Goal: Information Seeking & Learning: Learn about a topic

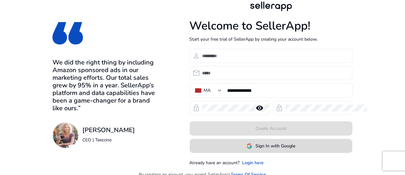
click at [273, 145] on span at bounding box center [271, 146] width 162 height 15
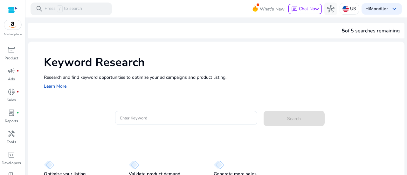
click at [251, 25] on div "5 of 5 searches remaining" at bounding box center [216, 30] width 377 height 15
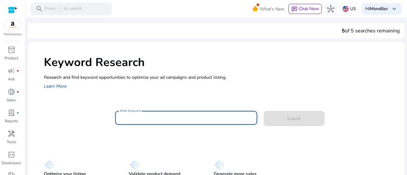
click at [169, 118] on input "Enter Keyword" at bounding box center [186, 118] width 132 height 7
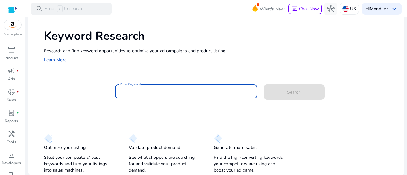
paste input "**********"
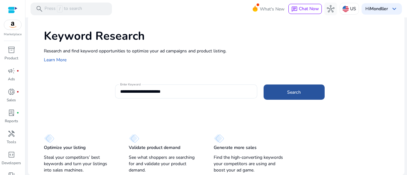
click at [288, 92] on span "Search" at bounding box center [294, 92] width 14 height 7
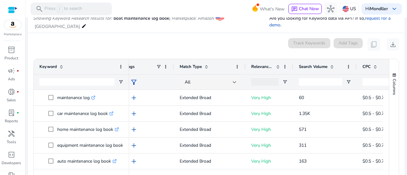
click at [208, 38] on div "0 keyword(s) selected Track Keywords Add Tags content_copy download" at bounding box center [216, 44] width 367 height 13
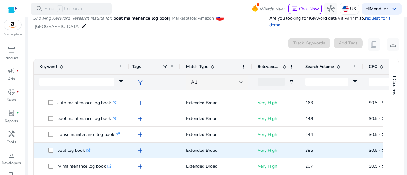
drag, startPoint x: 84, startPoint y: 144, endPoint x: 56, endPoint y: 143, distance: 27.4
click at [56, 144] on span "boat log book .st0{fill:#2c8af8}" at bounding box center [85, 150] width 75 height 13
copy span "boat log book"
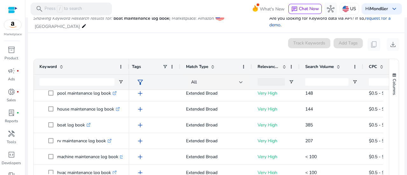
click at [89, 38] on div "0 keyword(s) selected Track Keywords Add Tags content_copy download" at bounding box center [216, 44] width 367 height 13
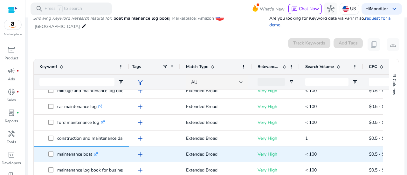
drag, startPoint x: 93, startPoint y: 146, endPoint x: 57, endPoint y: 147, distance: 35.7
click at [57, 148] on p "maintenance boat .st0{fill:#2c8af8}" at bounding box center [77, 154] width 41 height 13
copy p "maintenance boat"
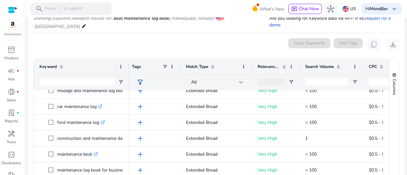
click at [189, 33] on mat-card "0 keyword(s) selected Track Keywords Add Tags content_copy download Press SPACE…" at bounding box center [216, 118] width 377 height 171
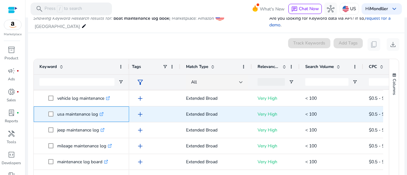
drag, startPoint x: 97, startPoint y: 109, endPoint x: 56, endPoint y: 107, distance: 41.7
click at [56, 108] on span "usa maintenance log .st0{fill:#2c8af8}" at bounding box center [85, 114] width 75 height 13
copy span "usa maintenance log"
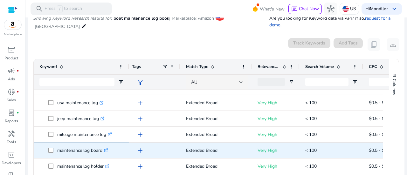
drag, startPoint x: 104, startPoint y: 143, endPoint x: 55, endPoint y: 144, distance: 49.1
click at [55, 144] on span "maintenance log board .st0{fill:#2c8af8}" at bounding box center [85, 150] width 75 height 13
copy span "maintenance log board"
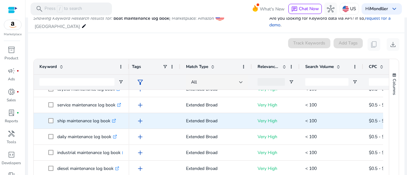
scroll to position [327, 0]
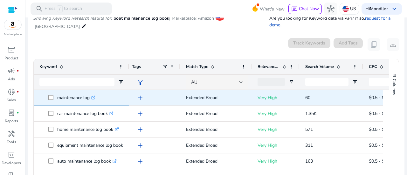
drag, startPoint x: 58, startPoint y: 89, endPoint x: 97, endPoint y: 90, distance: 39.5
click at [97, 91] on div "maintenance log .st0{fill:#2c8af8}" at bounding box center [77, 97] width 41 height 13
copy p "maintenance log"
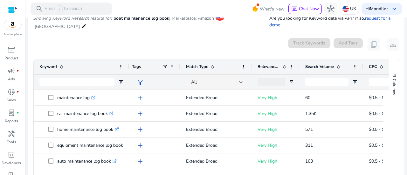
click at [60, 38] on div "0 keyword(s) selected Track Keywords Add Tags content_copy download" at bounding box center [216, 44] width 367 height 13
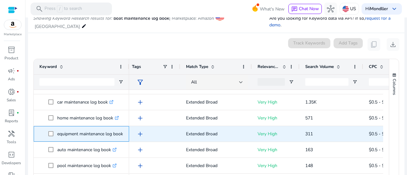
click at [93, 128] on p "equipment maintenance log book .st0{fill:#2c8af8}" at bounding box center [93, 134] width 72 height 13
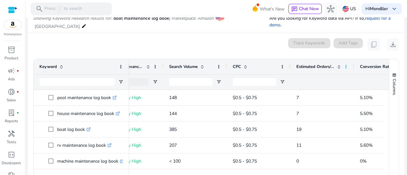
click at [344, 64] on span at bounding box center [346, 66] width 5 height 5
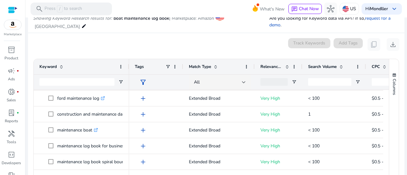
click at [78, 39] on div "0 keyword(s) selected Track Keywords Add Tags content_copy download" at bounding box center [216, 44] width 367 height 13
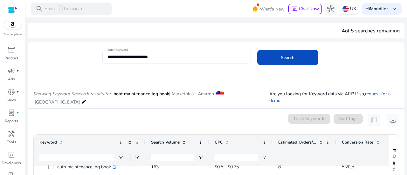
click at [88, 29] on div "4 of 5 searches remaining" at bounding box center [216, 30] width 377 height 15
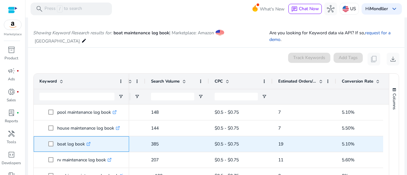
drag, startPoint x: 85, startPoint y: 138, endPoint x: 58, endPoint y: 136, distance: 27.4
click at [58, 138] on p "boat log book .st0{fill:#2c8af8}" at bounding box center [73, 144] width 33 height 13
copy p "boat log book"
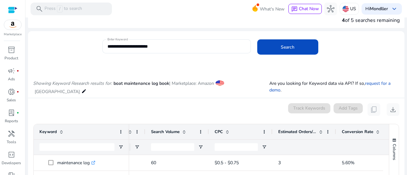
scroll to position [10, 0]
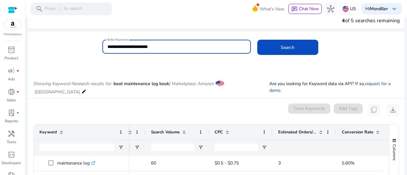
click at [195, 46] on input "**********" at bounding box center [177, 46] width 138 height 7
drag, startPoint x: 143, startPoint y: 47, endPoint x: 118, endPoint y: 47, distance: 25.1
click at [118, 47] on input "**********" at bounding box center [177, 46] width 138 height 7
type input "**********"
click at [258, 40] on button "Search" at bounding box center [288, 47] width 61 height 15
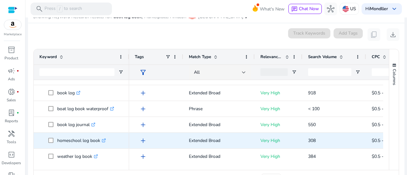
scroll to position [27, 0]
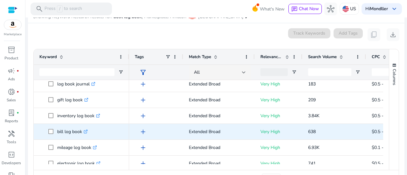
scroll to position [134, 0]
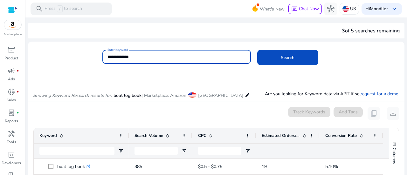
click at [189, 58] on input "**********" at bounding box center [177, 56] width 138 height 7
paste input "**********"
click at [258, 50] on button "Search" at bounding box center [288, 57] width 61 height 15
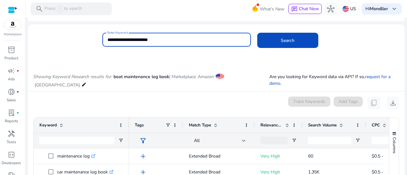
scroll to position [0, 0]
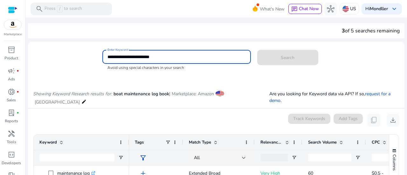
type input "**********"
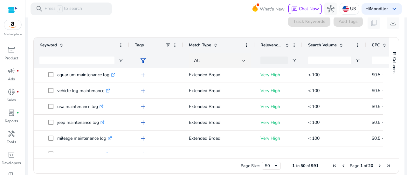
scroll to position [711, 0]
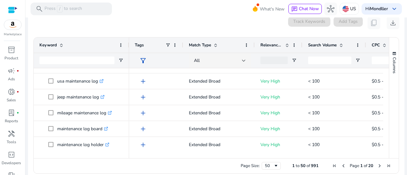
click at [378, 164] on span "Next Page" at bounding box center [380, 166] width 5 height 5
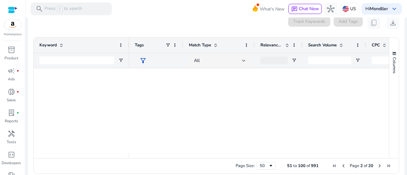
scroll to position [0, 0]
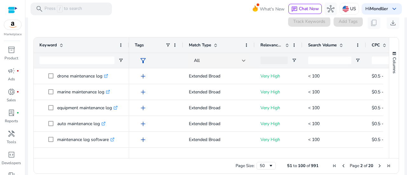
click at [378, 164] on span "Next Page" at bounding box center [380, 166] width 5 height 5
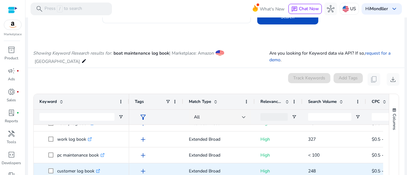
scroll to position [80, 0]
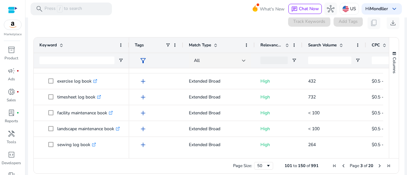
click at [378, 164] on span "Next Page" at bounding box center [380, 166] width 5 height 5
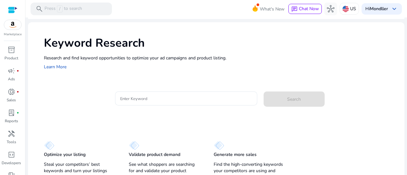
scroll to position [20, 0]
